Goal: Task Accomplishment & Management: Use online tool/utility

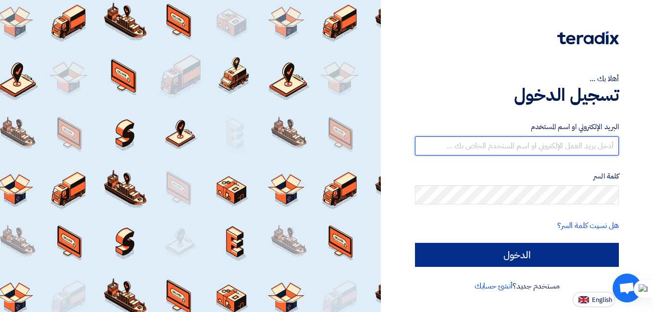
type input "[PERSON_NAME][EMAIL_ADDRESS][PERSON_NAME][DOMAIN_NAME]"
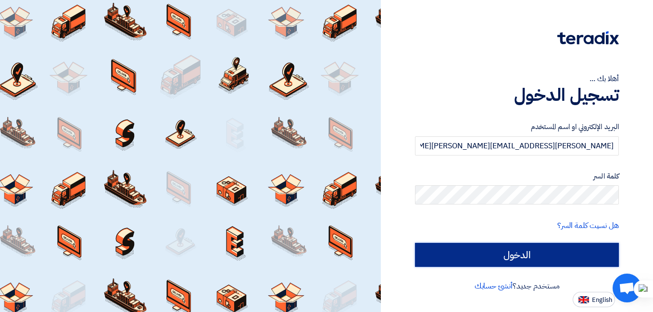
click at [517, 252] on input "الدخول" at bounding box center [517, 255] width 204 height 24
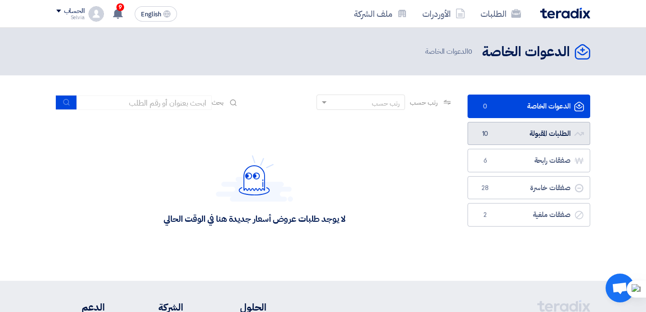
click at [535, 138] on link "الطلبات المقبولة الطلبات المقبولة 10" at bounding box center [528, 134] width 123 height 24
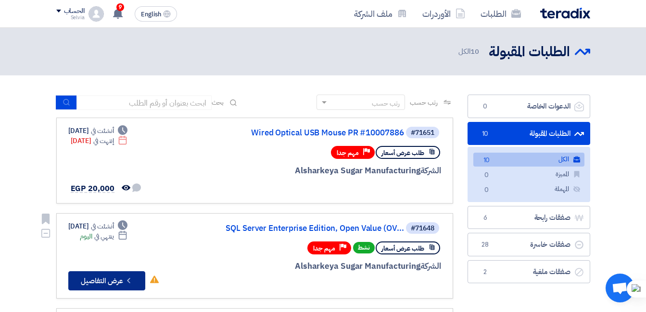
click at [115, 282] on button "Check details عرض التفاصيل" at bounding box center [106, 281] width 77 height 19
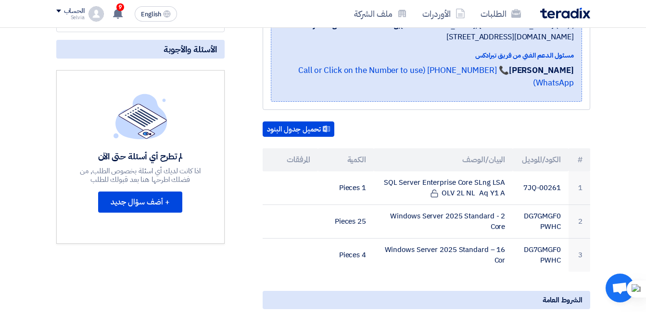
scroll to position [240, 0]
